Goal: Task Accomplishment & Management: Manage account settings

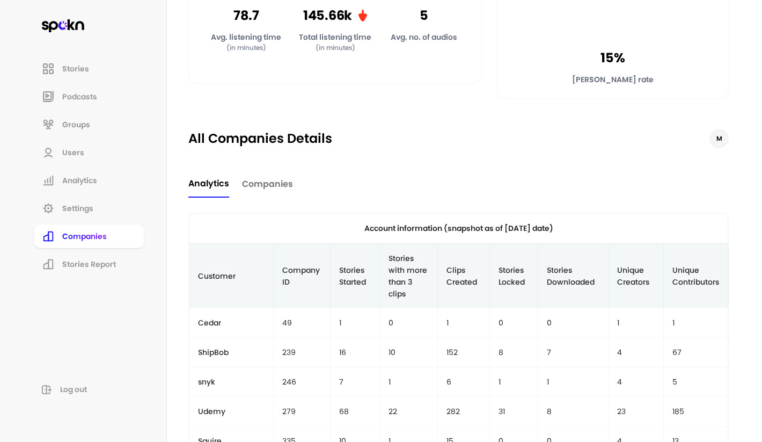
scroll to position [264, 0]
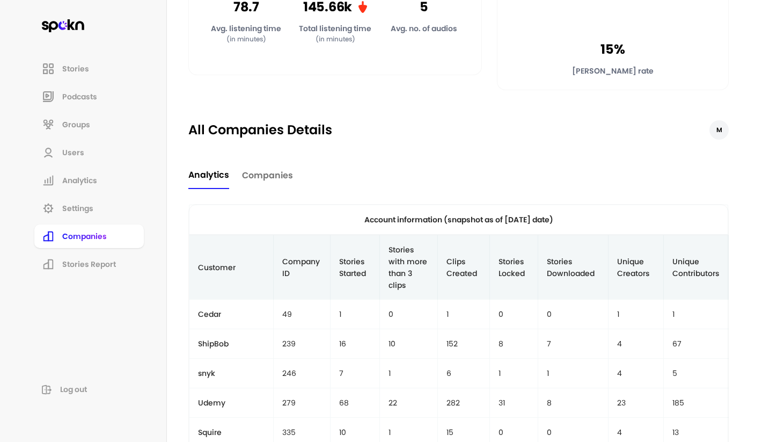
click at [262, 173] on span "Companies" at bounding box center [267, 175] width 51 height 13
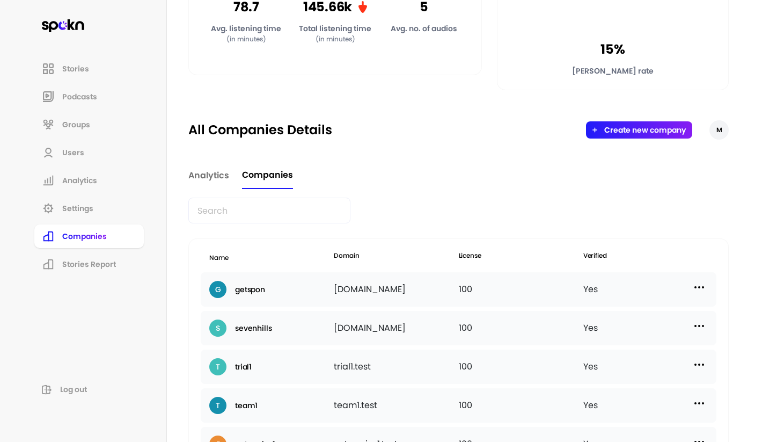
click at [261, 211] on input "text" at bounding box center [269, 211] width 162 height 26
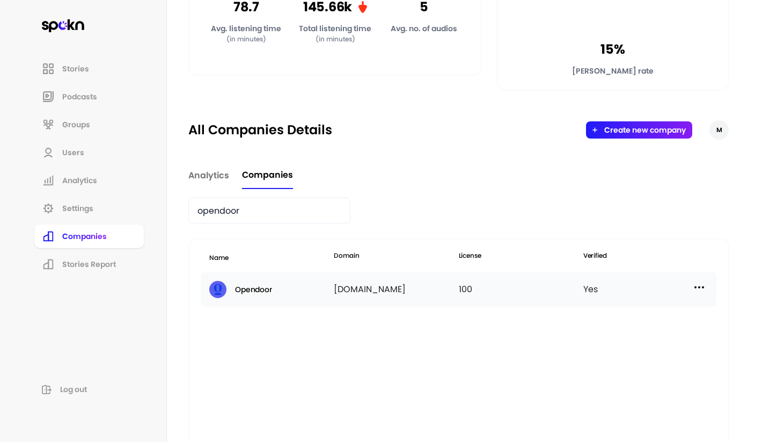
type input "opendoor"
click at [276, 289] on div "Opendoor" at bounding box center [271, 289] width 125 height 17
click at [268, 290] on h2 "Opendoor" at bounding box center [253, 289] width 37 height 9
click at [696, 283] on img at bounding box center [699, 287] width 13 height 13
click at [617, 329] on div "Manage Users" at bounding box center [609, 335] width 107 height 25
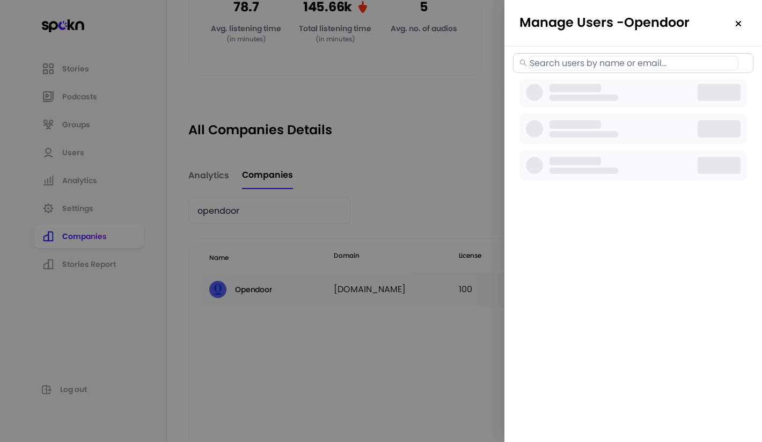
select select "2"
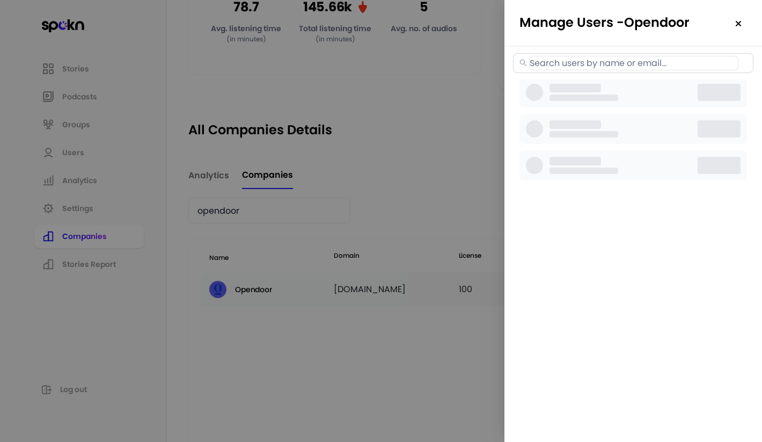
select select "2"
select select "3"
select select "2"
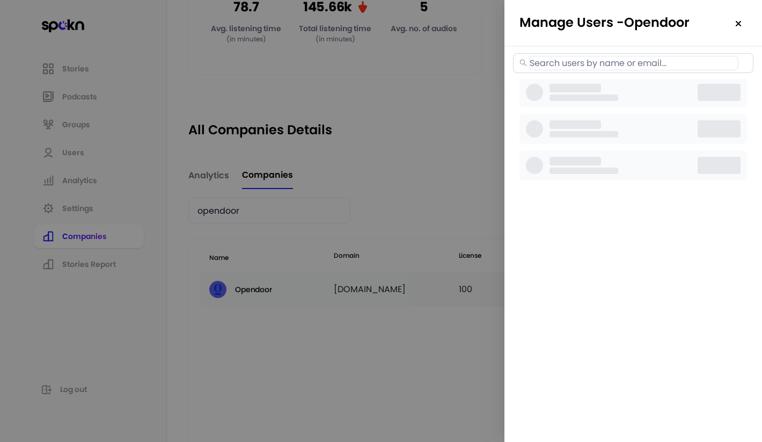
select select "3"
select select "2"
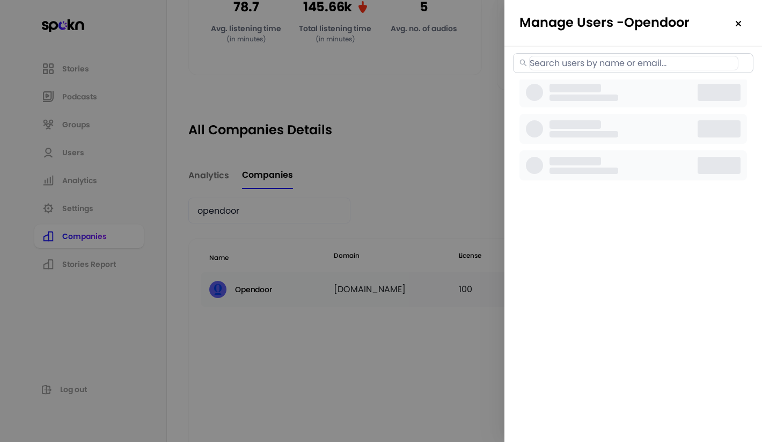
select select "2"
select select "3"
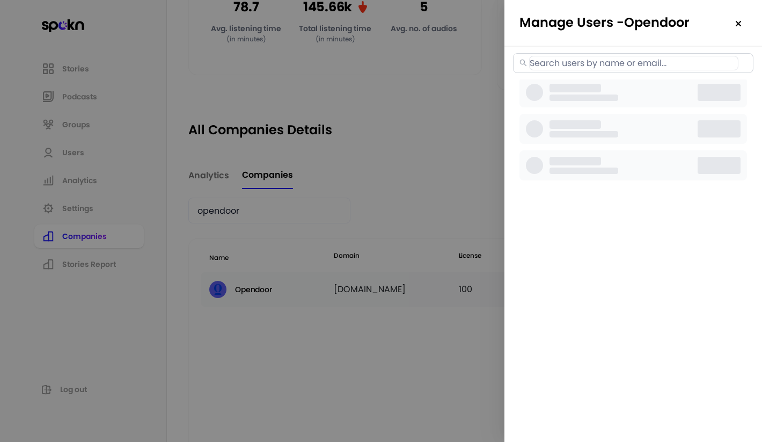
select select "3"
select select "2"
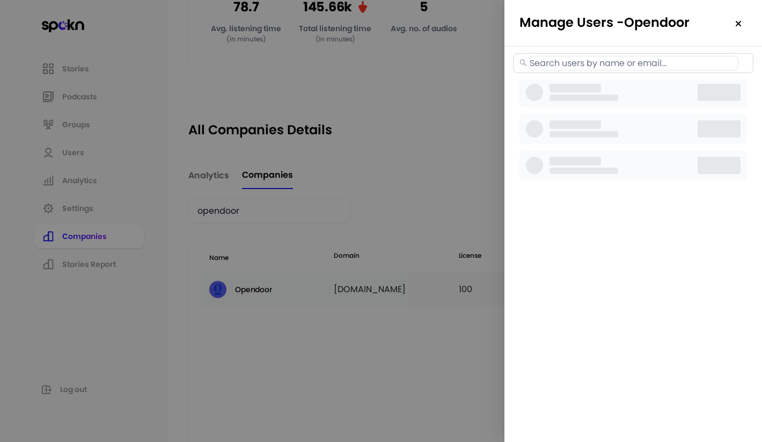
select select "2"
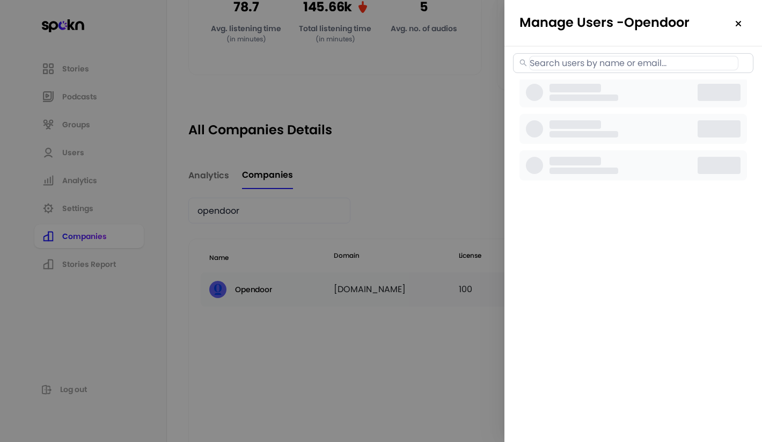
select select "2"
select select "3"
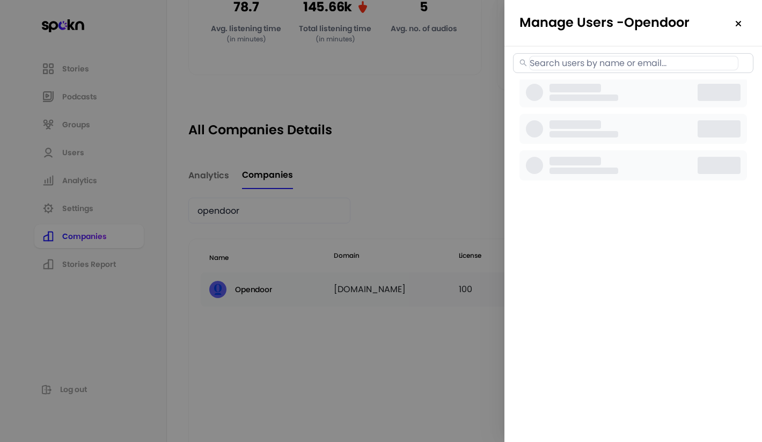
select select "2"
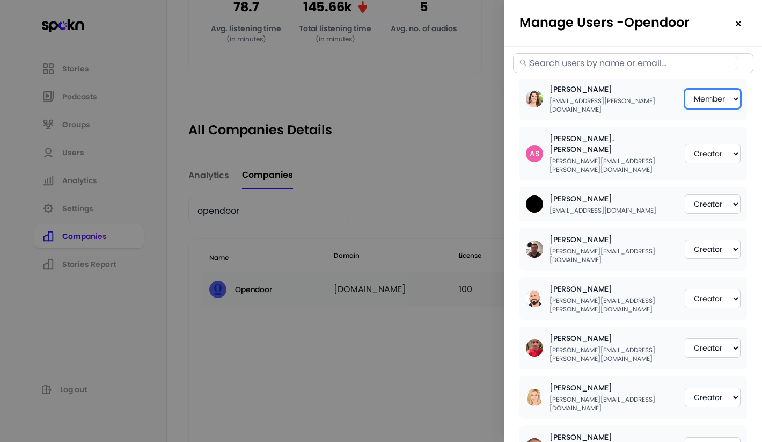
click at [705, 96] on select "Member Creator Admin" at bounding box center [713, 98] width 56 height 19
click at [685, 89] on select "Member Creator Admin" at bounding box center [713, 98] width 56 height 19
click at [738, 91] on select "Member Creator Admin" at bounding box center [713, 98] width 56 height 19
click at [685, 89] on select "Member Creator Admin" at bounding box center [713, 98] width 56 height 19
select select "1"
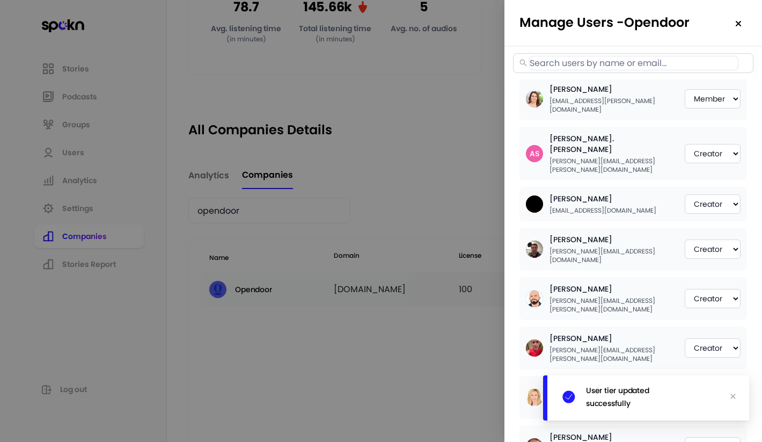
click at [724, 44] on h2 "Manage Users - Opendoor" at bounding box center [634, 23] width 258 height 46
click at [738, 25] on img at bounding box center [738, 23] width 9 height 9
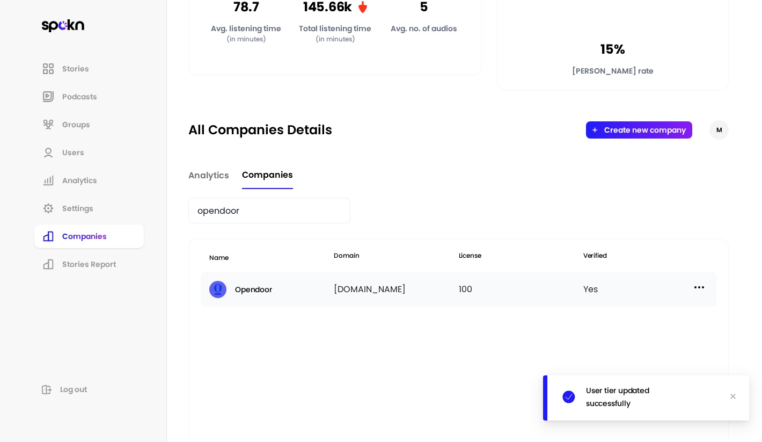
click at [705, 286] on img at bounding box center [699, 287] width 13 height 13
click at [659, 338] on div "Manage Users" at bounding box center [609, 335] width 107 height 25
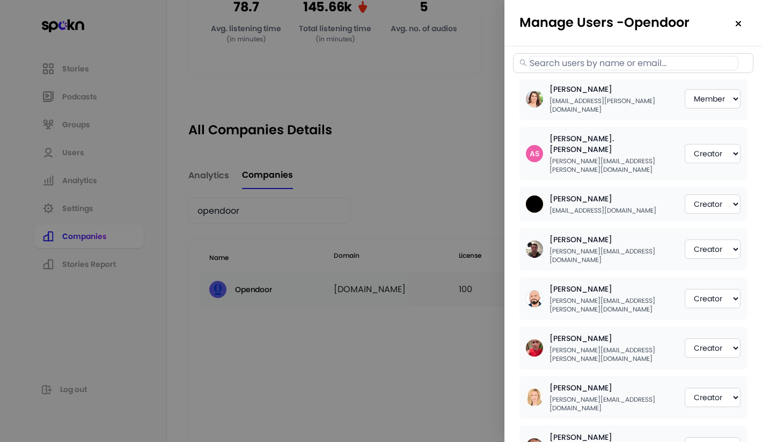
click at [450, 83] on div at bounding box center [381, 221] width 762 height 442
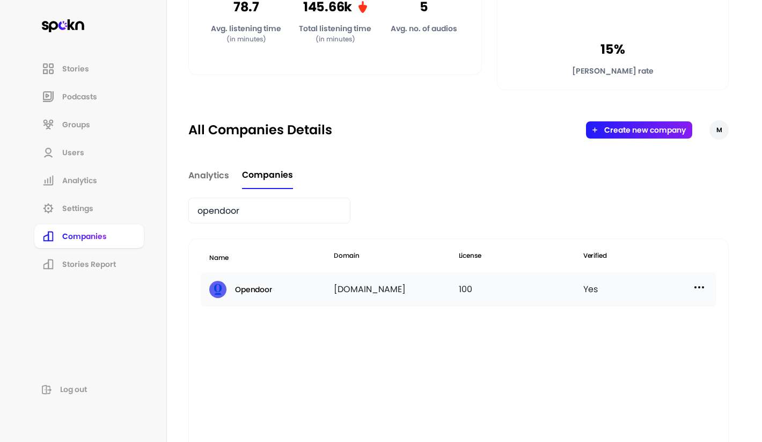
click at [695, 282] on img at bounding box center [699, 287] width 13 height 13
click at [630, 334] on p "Manage Users" at bounding box center [603, 335] width 53 height 12
select select "2"
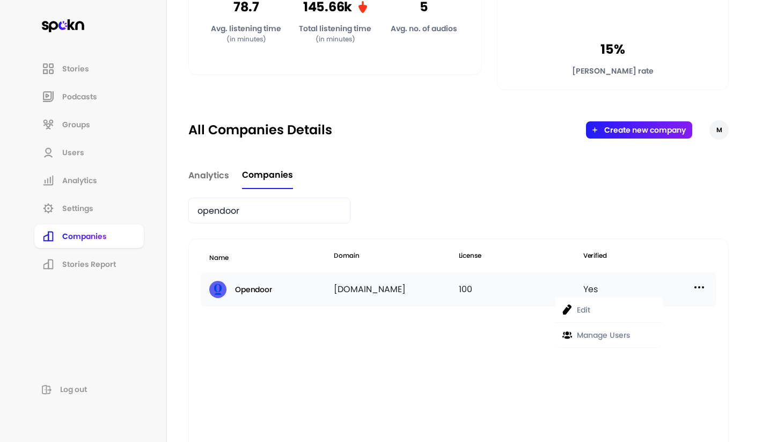
select select "2"
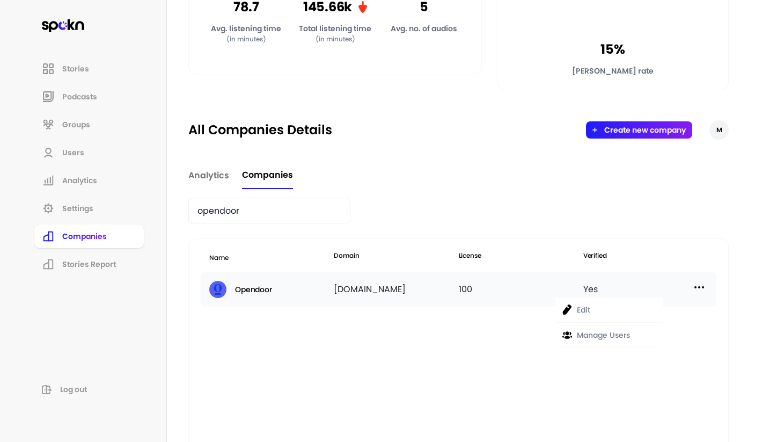
select select "3"
select select "2"
select select "3"
select select "2"
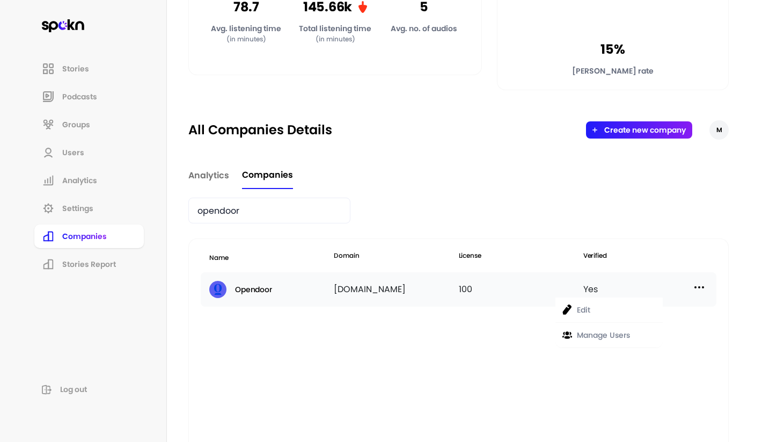
select select "2"
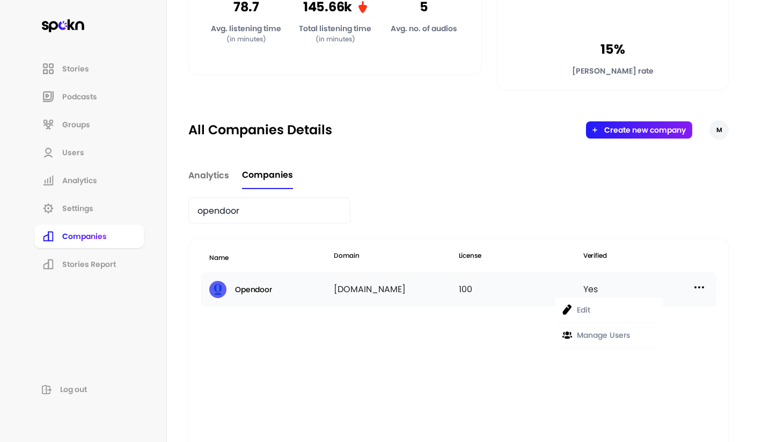
select select "2"
select select "3"
select select "2"
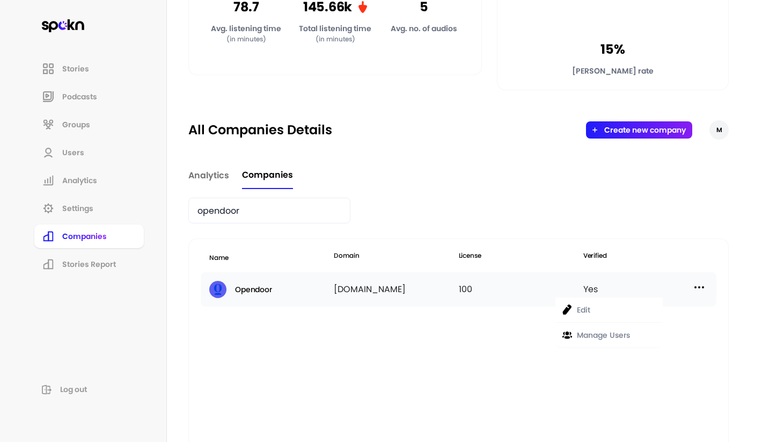
select select "2"
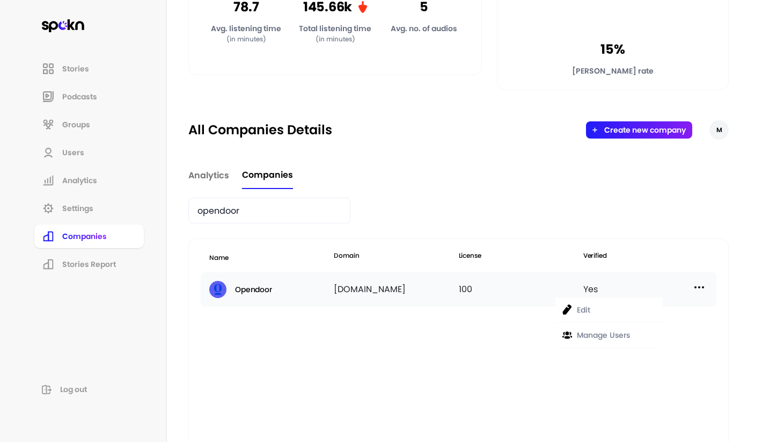
select select "2"
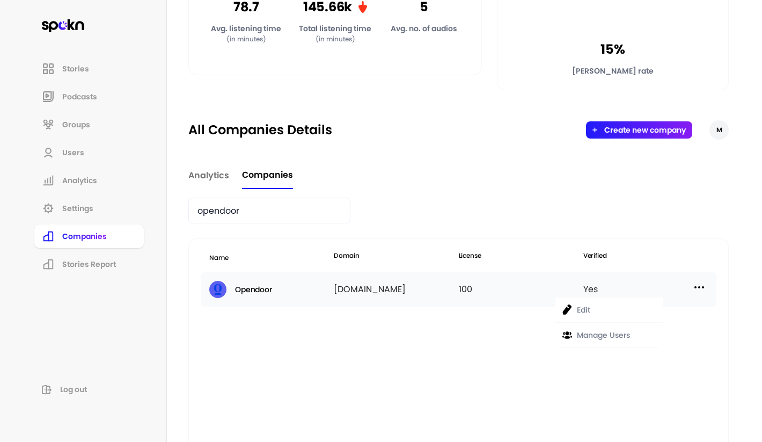
select select "2"
select select "3"
select select "2"
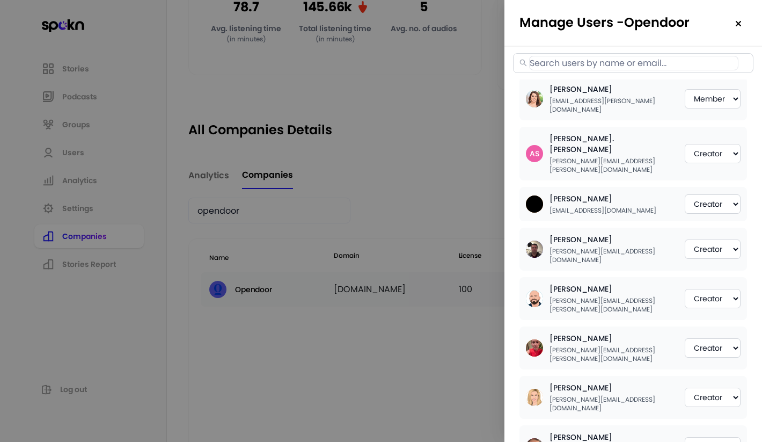
select select "2"
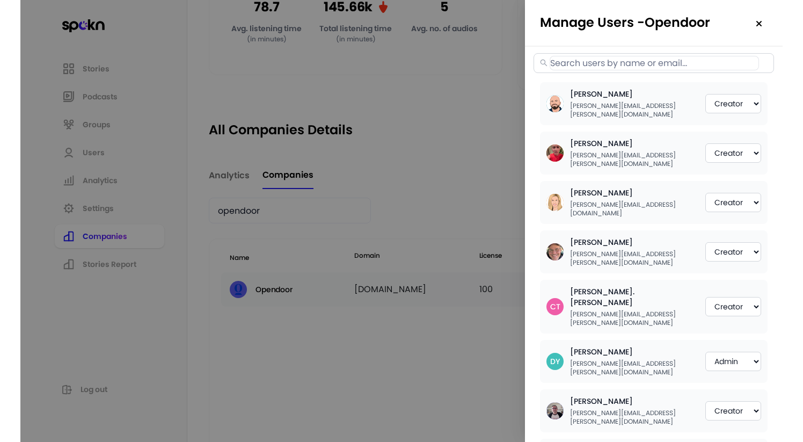
scroll to position [174, 0]
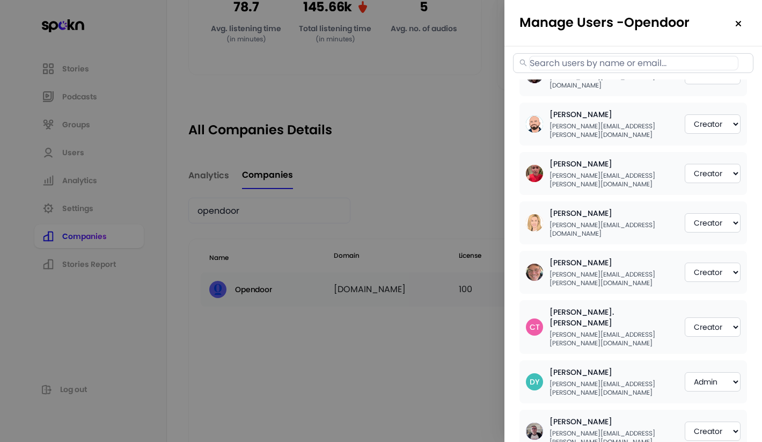
click at [739, 24] on img at bounding box center [738, 23] width 9 height 9
